Goal: Task Accomplishment & Management: Manage account settings

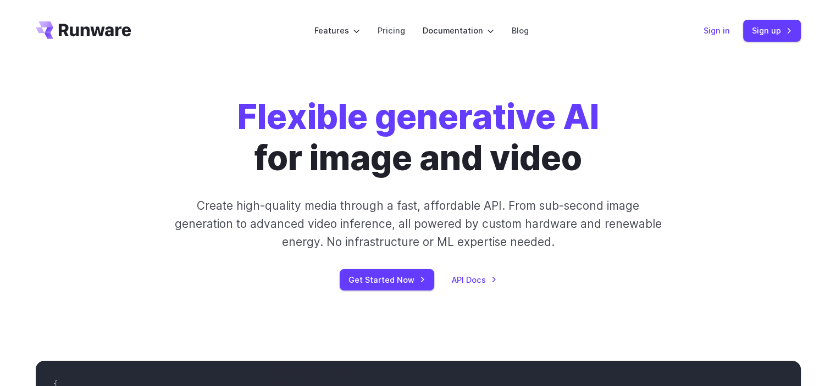
click at [715, 32] on link "Sign in" at bounding box center [716, 30] width 26 height 13
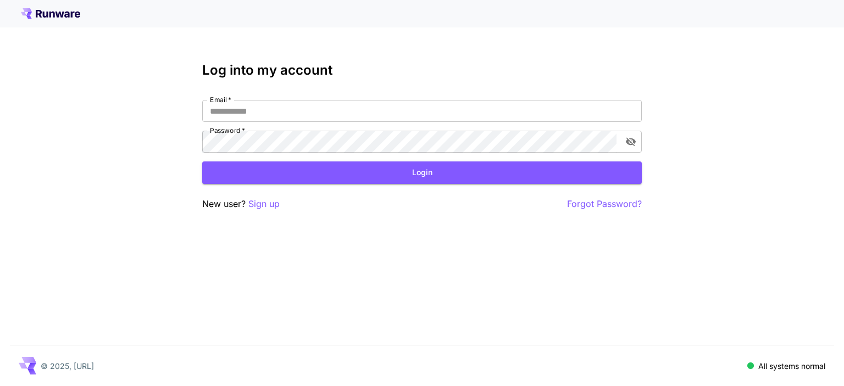
type input "**********"
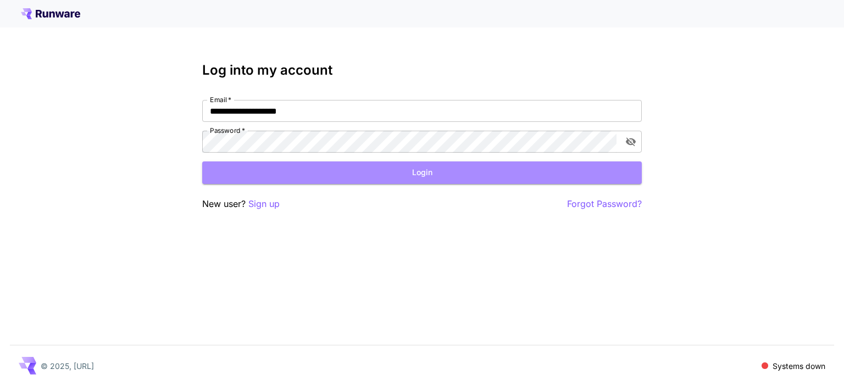
click at [387, 179] on button "Login" at bounding box center [422, 173] width 440 height 23
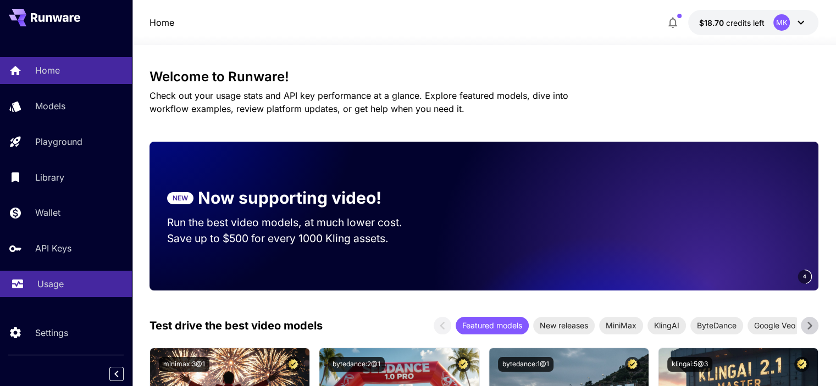
click at [50, 282] on p "Usage" at bounding box center [50, 283] width 26 height 13
